Goal: Check status: Check status

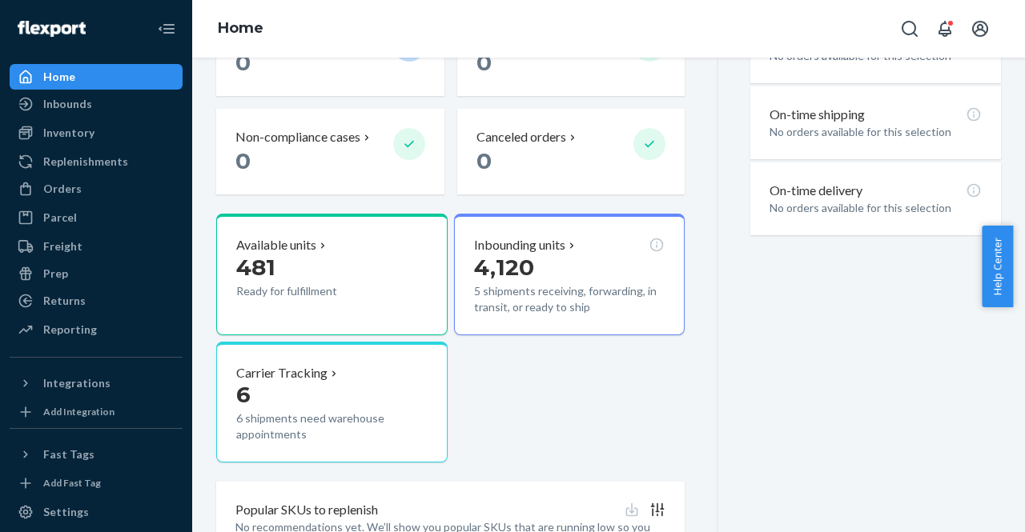
scroll to position [470, 0]
click at [509, 251] on p "Inbounding units" at bounding box center [519, 245] width 91 height 18
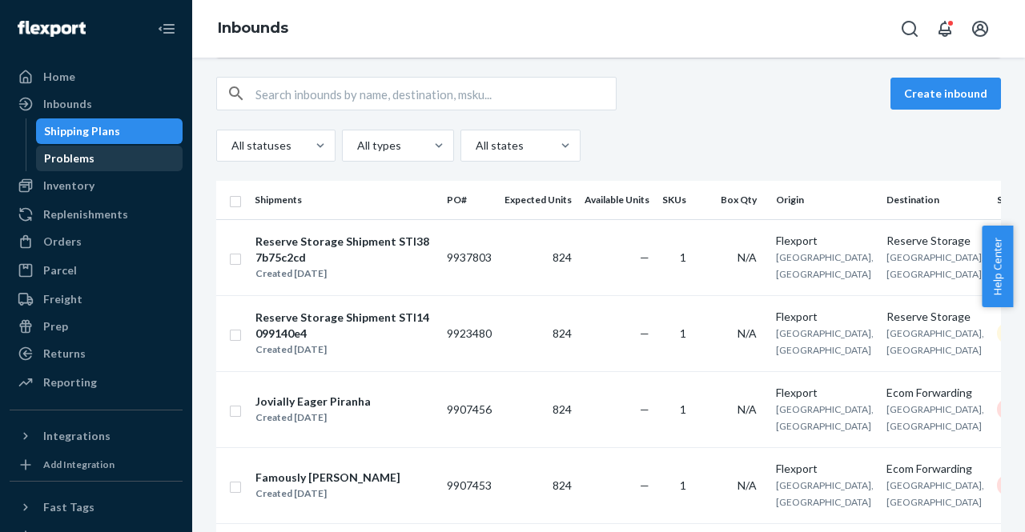
click at [62, 154] on div "Problems" at bounding box center [69, 158] width 50 height 16
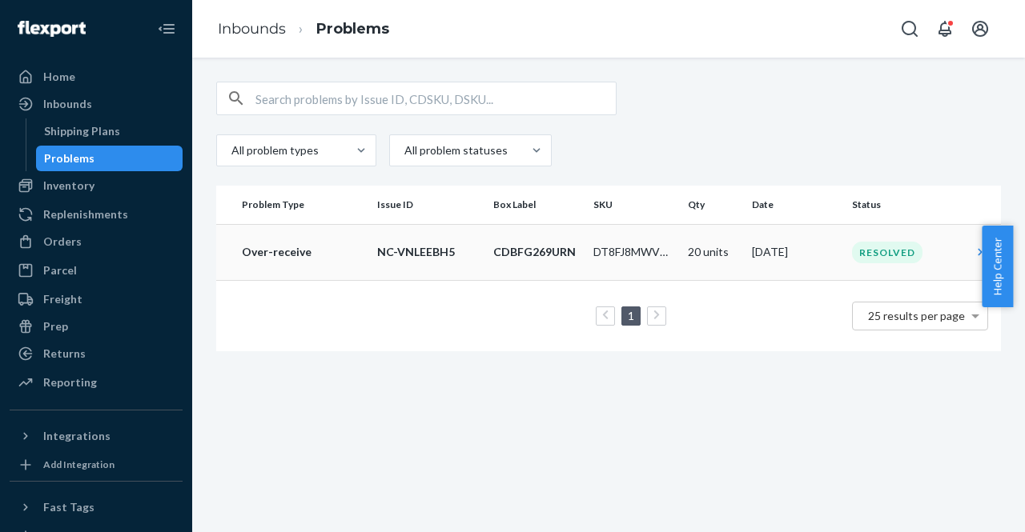
click at [291, 259] on td "Over-receive" at bounding box center [293, 252] width 154 height 56
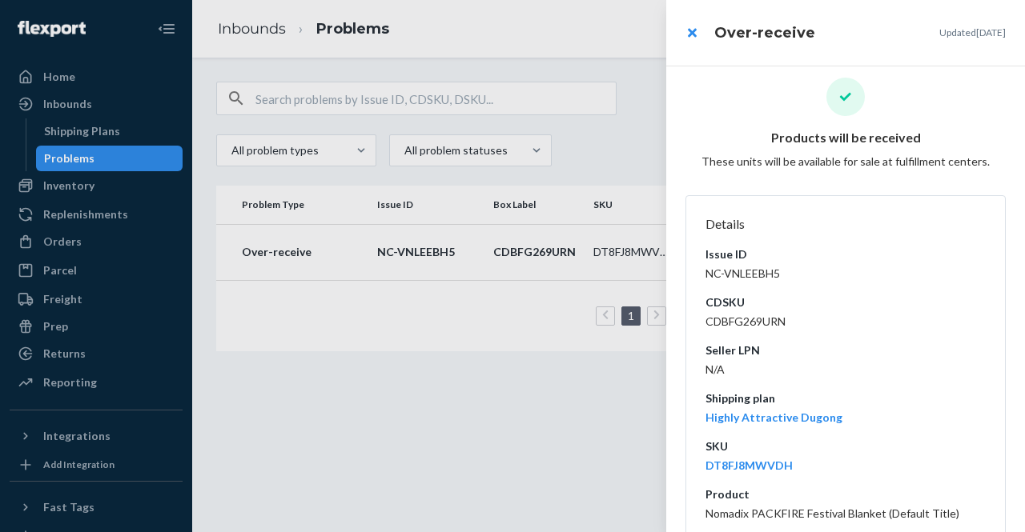
scroll to position [5, 0]
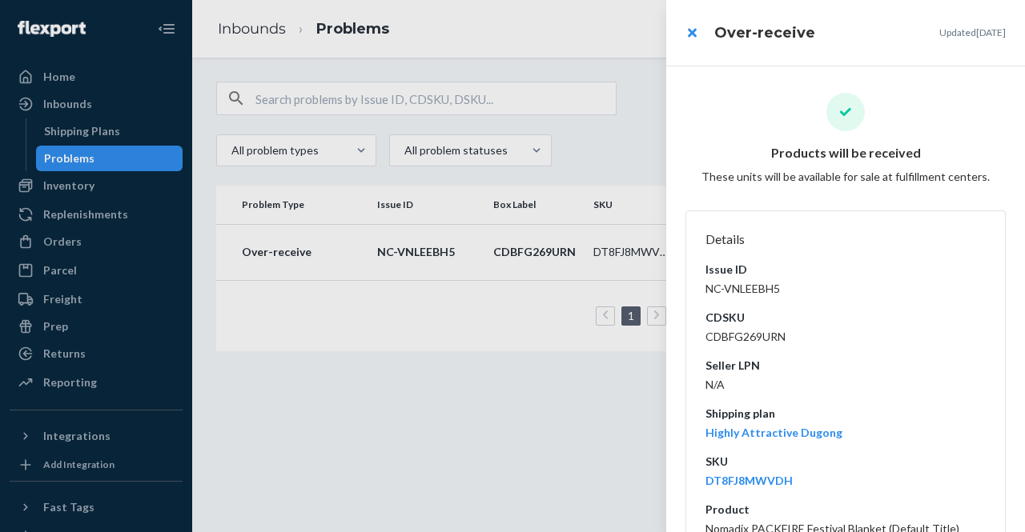
click at [99, 127] on div at bounding box center [512, 266] width 1025 height 532
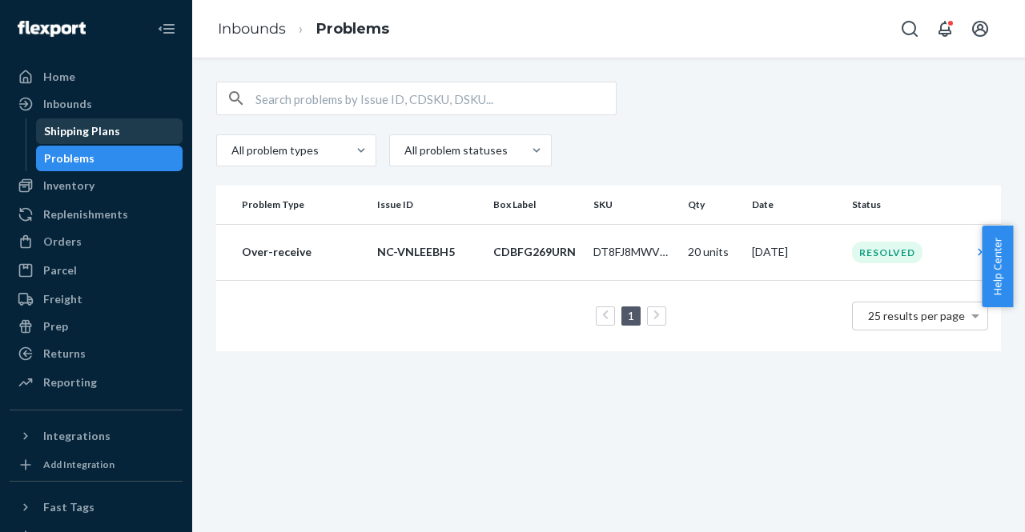
click at [67, 138] on div "Shipping Plans" at bounding box center [82, 131] width 76 height 16
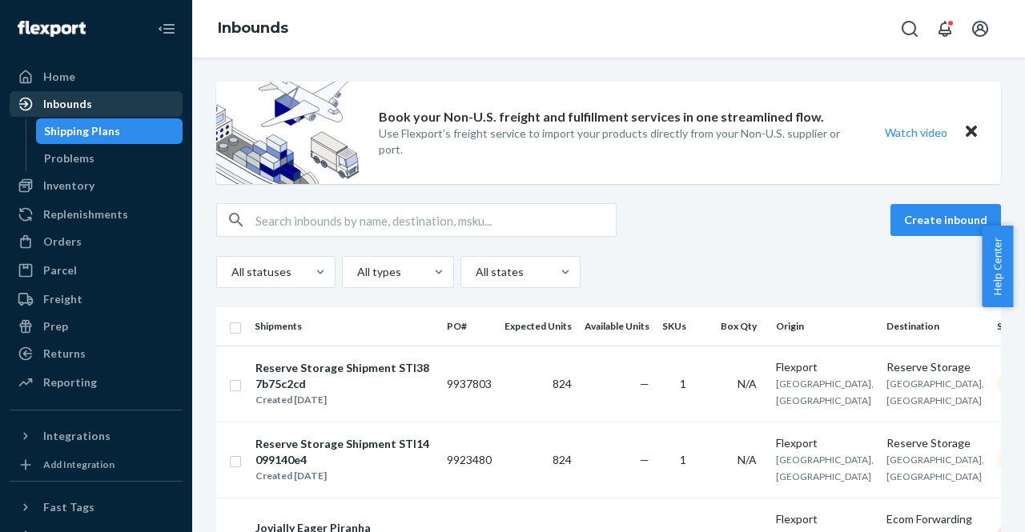
click at [73, 105] on div "Inbounds" at bounding box center [67, 104] width 49 height 16
click at [70, 94] on div "Inbounds" at bounding box center [96, 104] width 170 height 22
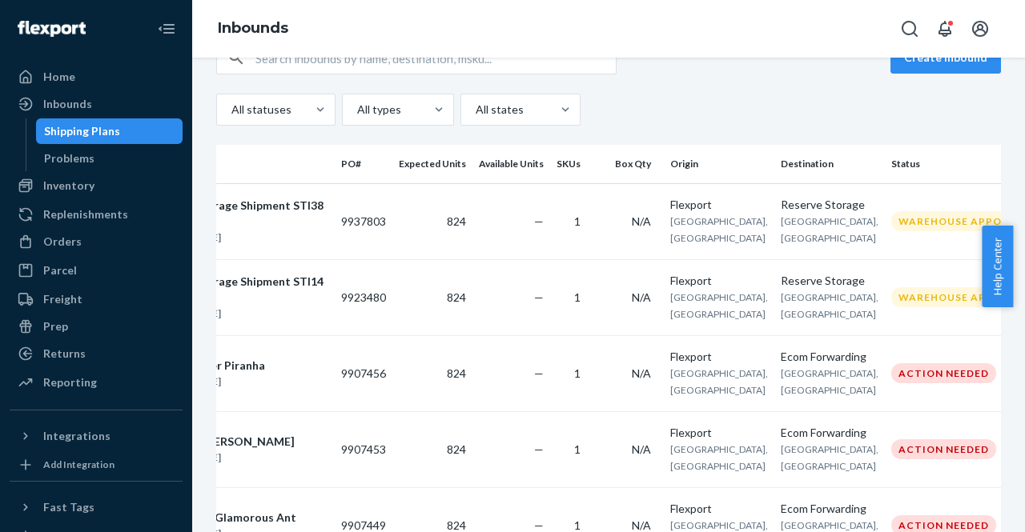
scroll to position [0, 173]
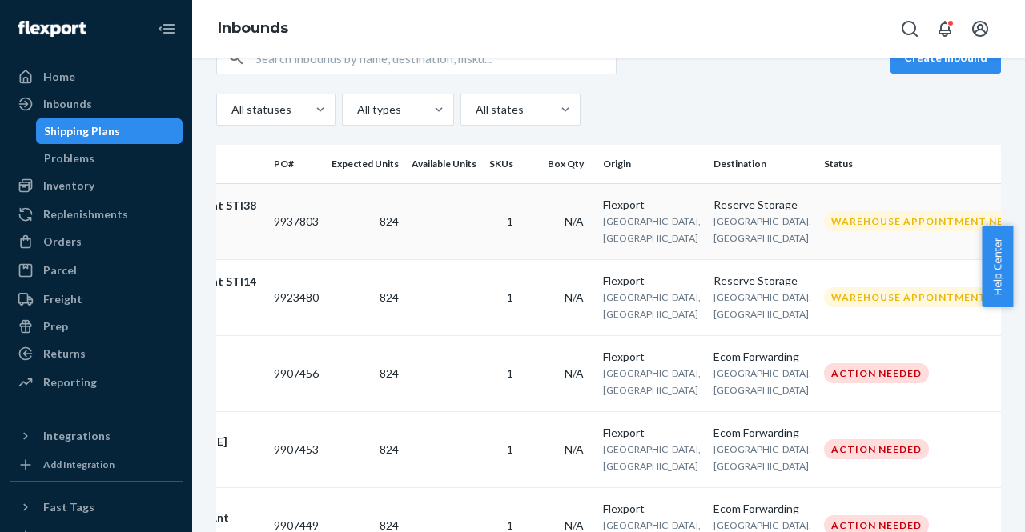
click at [656, 230] on td "Flexport Highland, [GEOGRAPHIC_DATA]" at bounding box center [651, 221] width 110 height 76
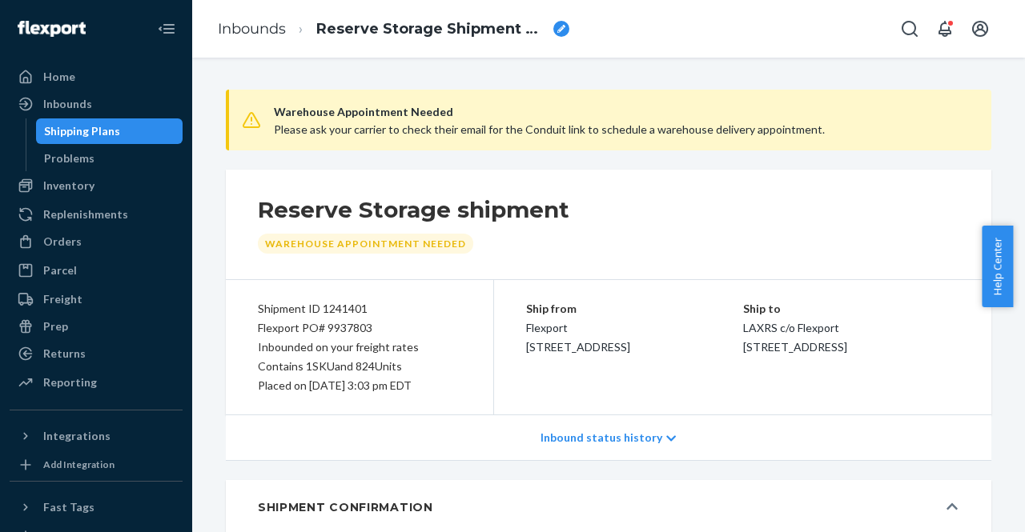
type input "FLXT-00003323690A"
click at [435, 245] on div "Warehouse Appointment Needed" at bounding box center [365, 244] width 215 height 20
click at [653, 433] on div "Inbound status history" at bounding box center [608, 438] width 765 height 46
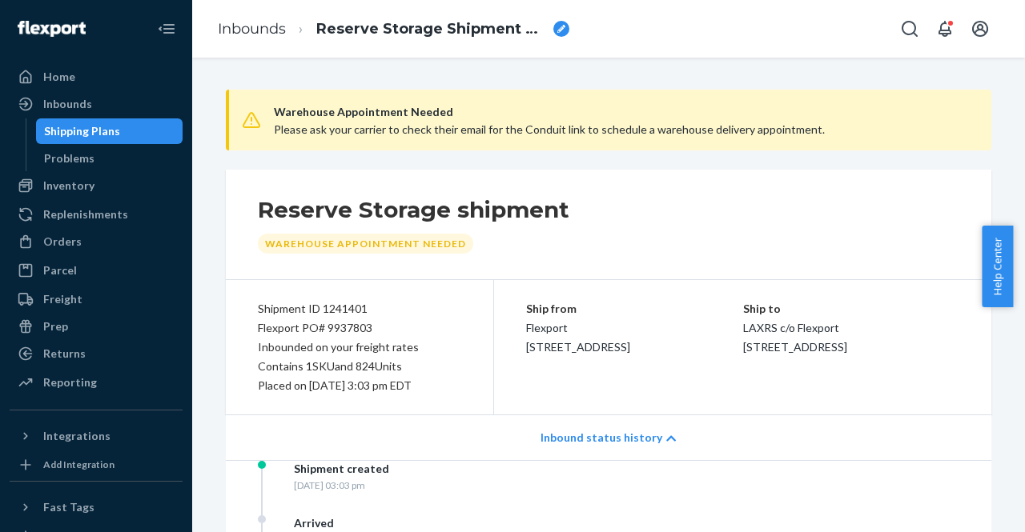
click at [561, 28] on icon "breadcrumbs" at bounding box center [561, 29] width 8 height 8
click at [642, 265] on div "Reserve Storage shipment Warehouse Appointment Needed" at bounding box center [608, 225] width 765 height 110
click at [78, 191] on div "Inventory" at bounding box center [68, 186] width 51 height 16
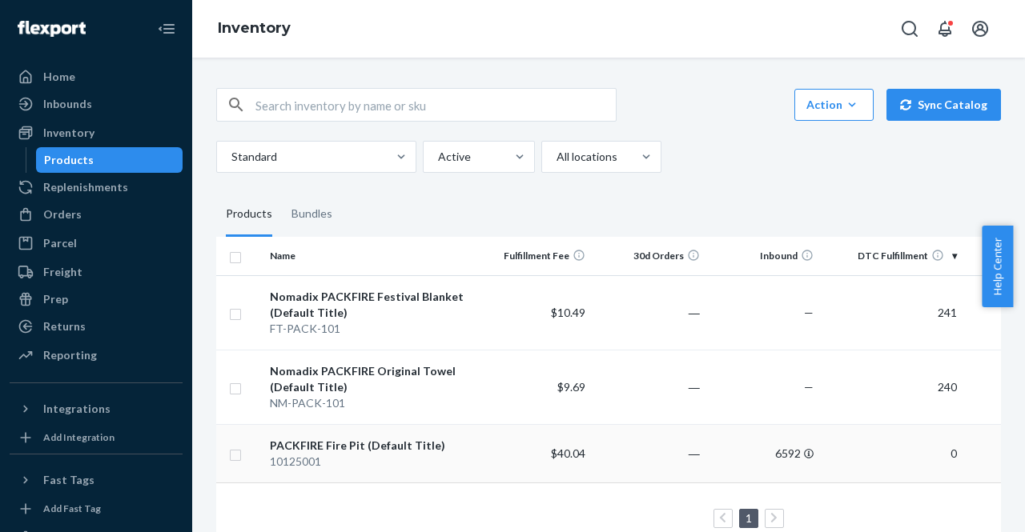
click at [405, 463] on div "10125001" at bounding box center [370, 462] width 201 height 16
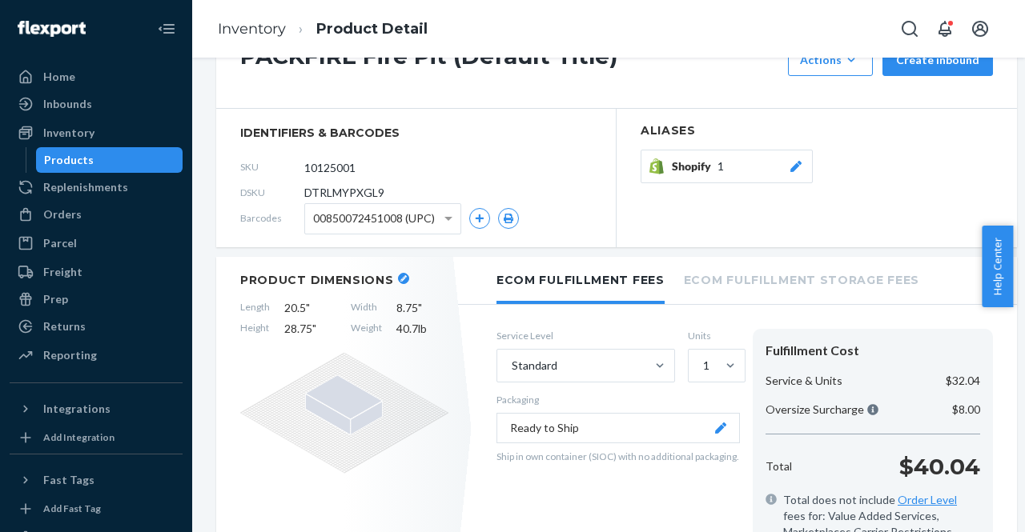
scroll to position [0, 4]
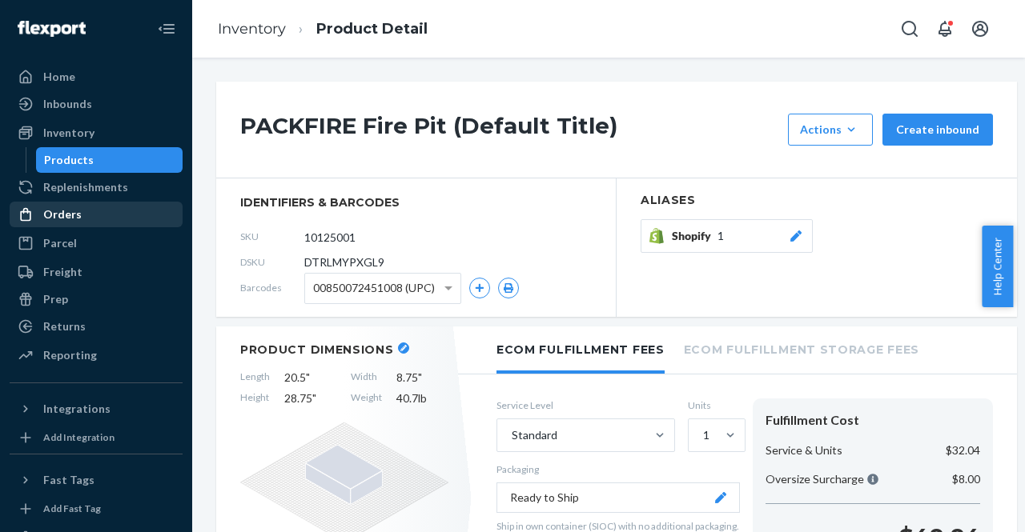
click at [82, 217] on div "Orders" at bounding box center [96, 214] width 170 height 22
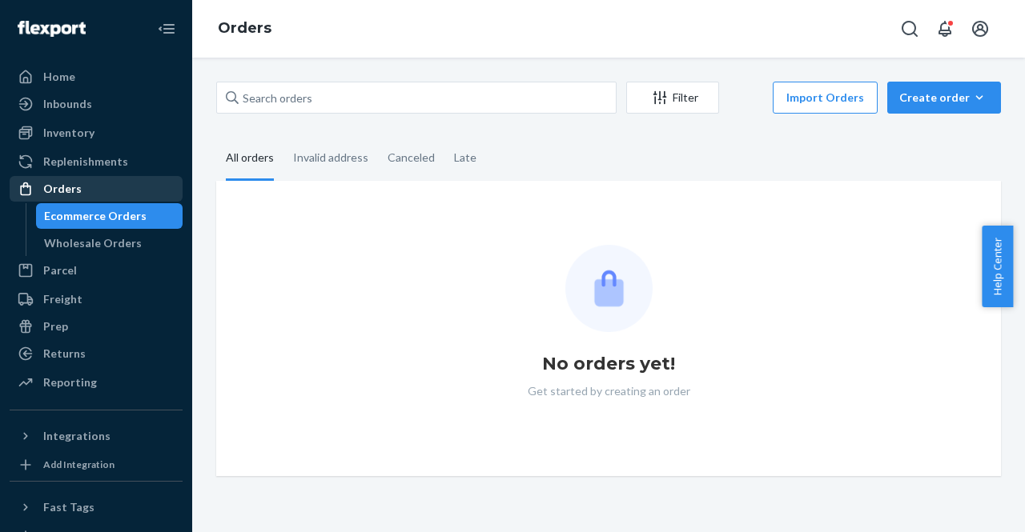
click at [82, 217] on div "Ecommerce Orders" at bounding box center [95, 216] width 102 height 16
